Goal: Task Accomplishment & Management: Manage account settings

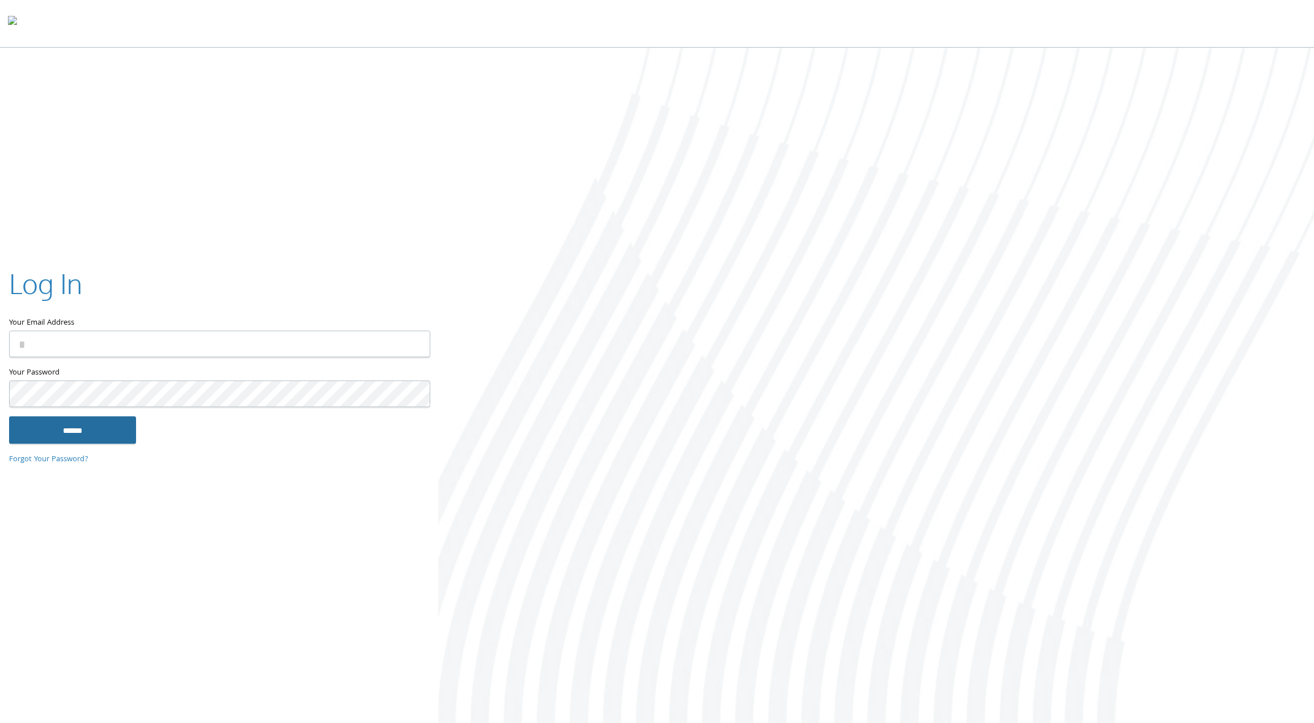
type input "**********"
click at [99, 435] on input "******" at bounding box center [72, 430] width 127 height 27
type input "**********"
